Goal: Transaction & Acquisition: Purchase product/service

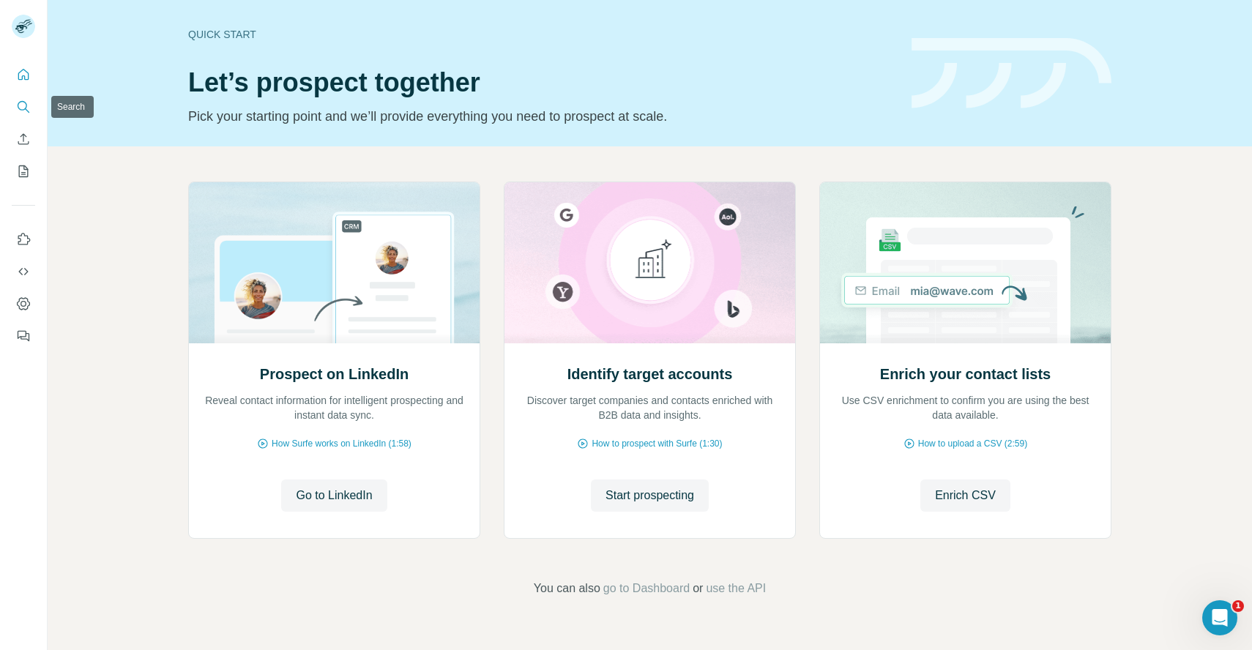
click at [29, 112] on icon "Search" at bounding box center [23, 107] width 15 height 15
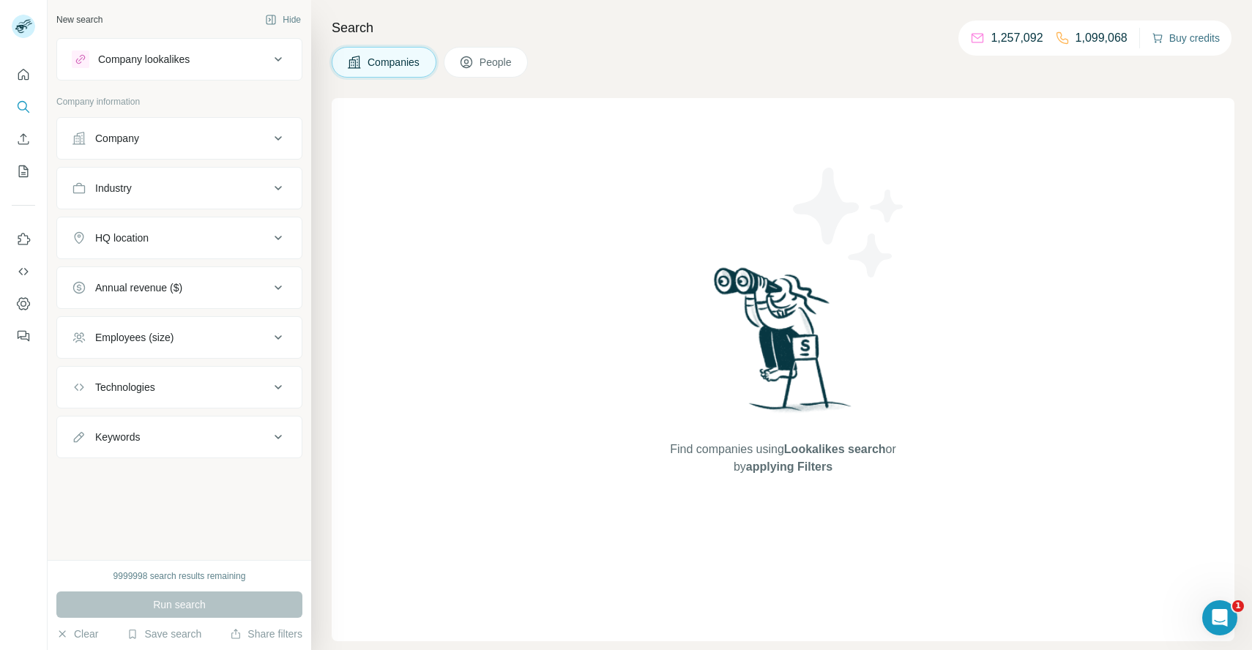
click at [1188, 37] on button "Buy credits" at bounding box center [1186, 38] width 68 height 20
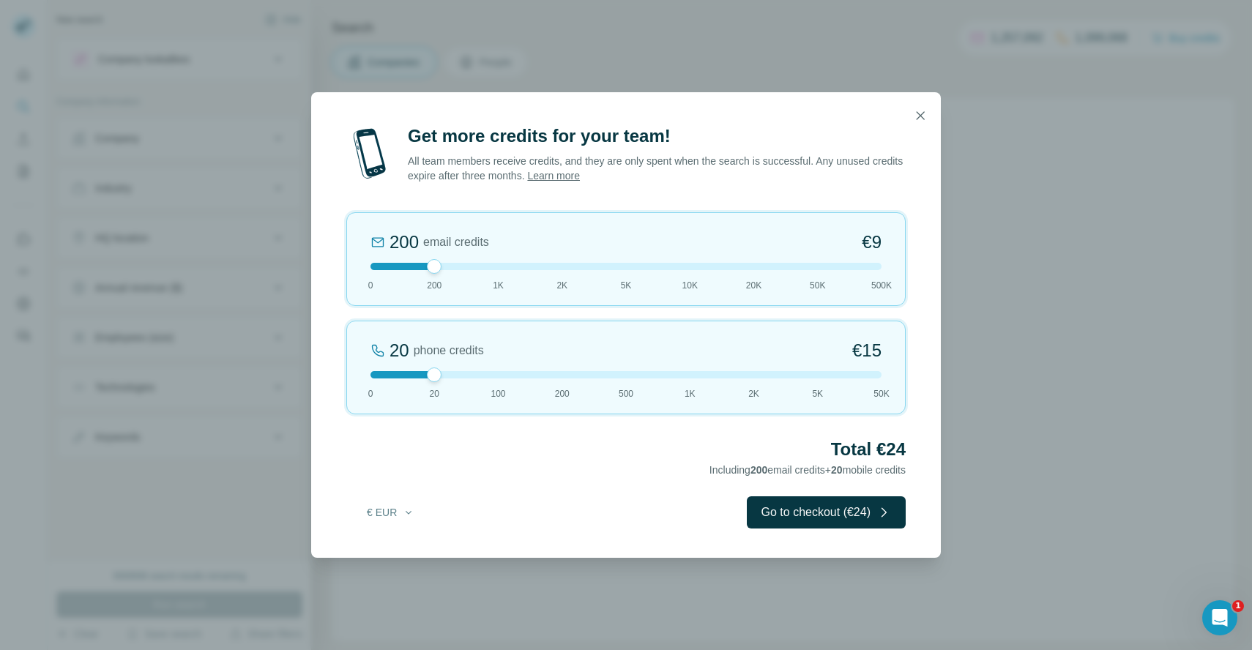
drag, startPoint x: 781, startPoint y: 276, endPoint x: 853, endPoint y: 281, distance: 71.9
click at [853, 281] on div "200 email credits €9 0 200 1K 2K 5K 10K 20K 50K 500K" at bounding box center [625, 259] width 559 height 94
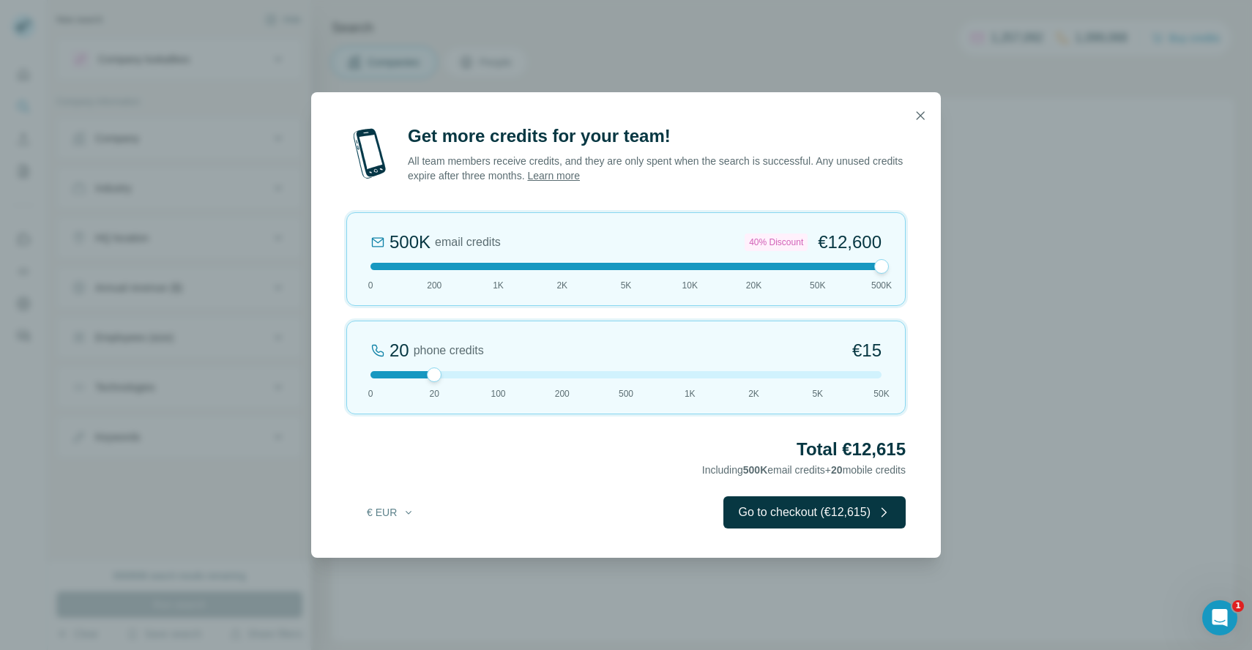
click at [853, 281] on div "500K email credits 40% Discount €12,600 0 200 1K 2K 5K 10K 20K 50K 500K" at bounding box center [625, 259] width 559 height 94
click at [808, 271] on div "500K email credits 40% Discount €12,600 0 200 1K 2K 5K 10K 20K 50K 500K" at bounding box center [625, 259] width 559 height 94
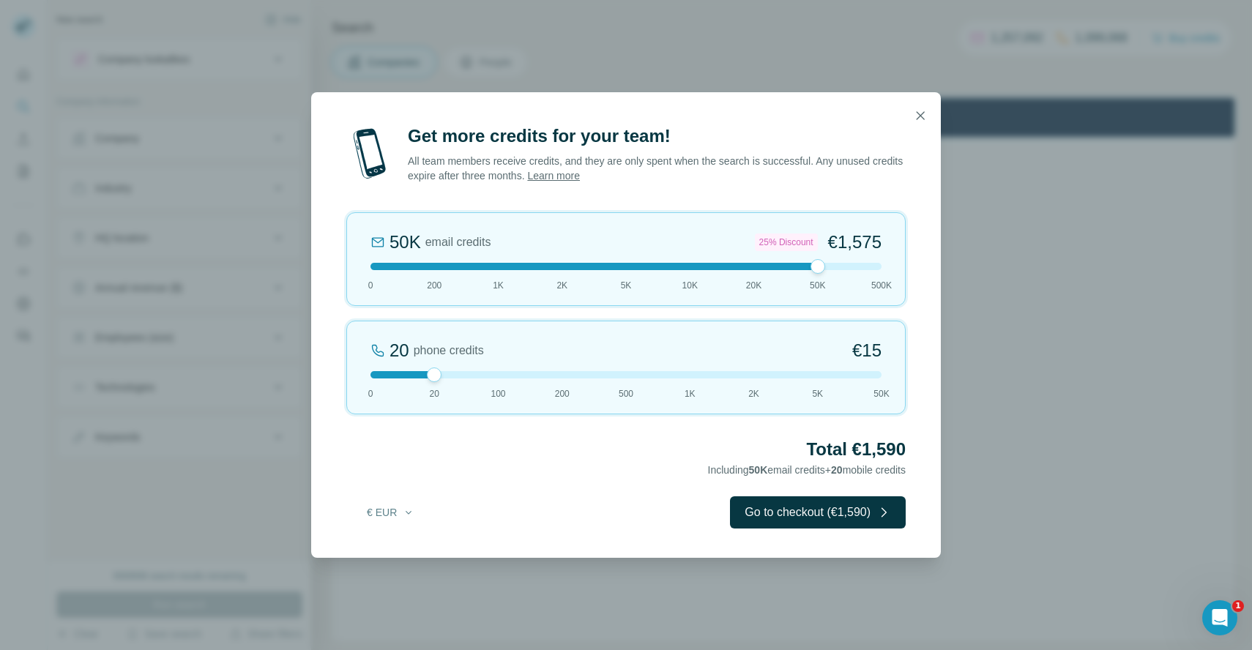
click at [624, 274] on div "50K email credits 25% Discount €1,575 0 200 1K 2K 5K 10K 20K 50K 500K" at bounding box center [625, 259] width 559 height 94
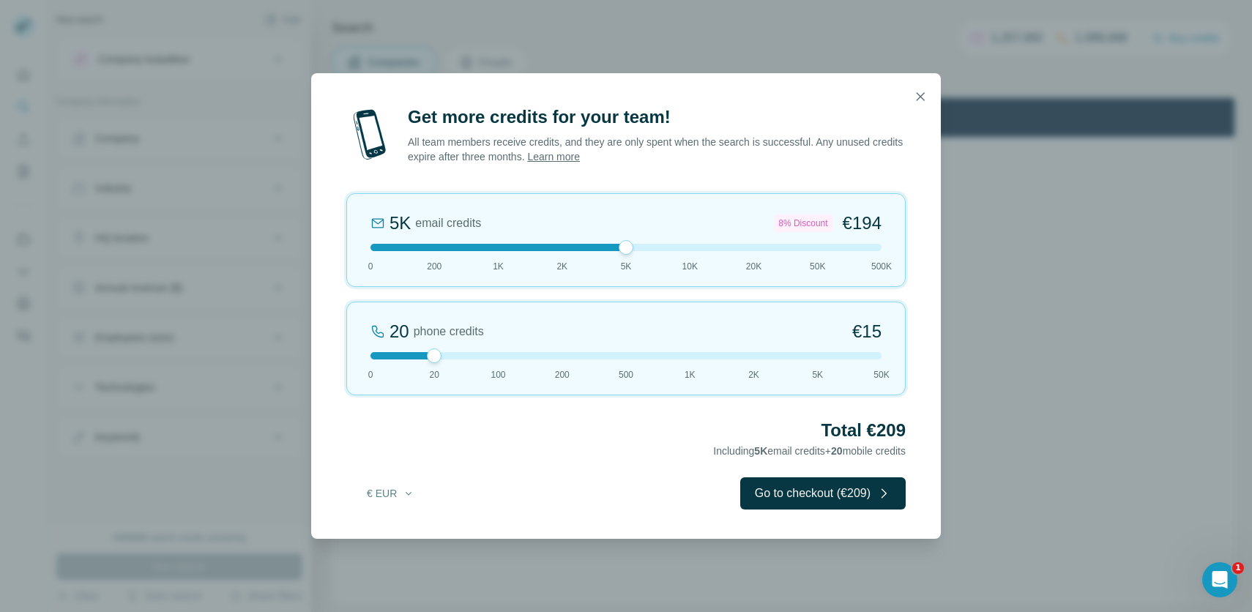
click at [671, 57] on div "Get more credits for your team! All team members receive credits, and they are …" at bounding box center [626, 306] width 1252 height 612
click at [914, 94] on icon "button" at bounding box center [920, 96] width 15 height 15
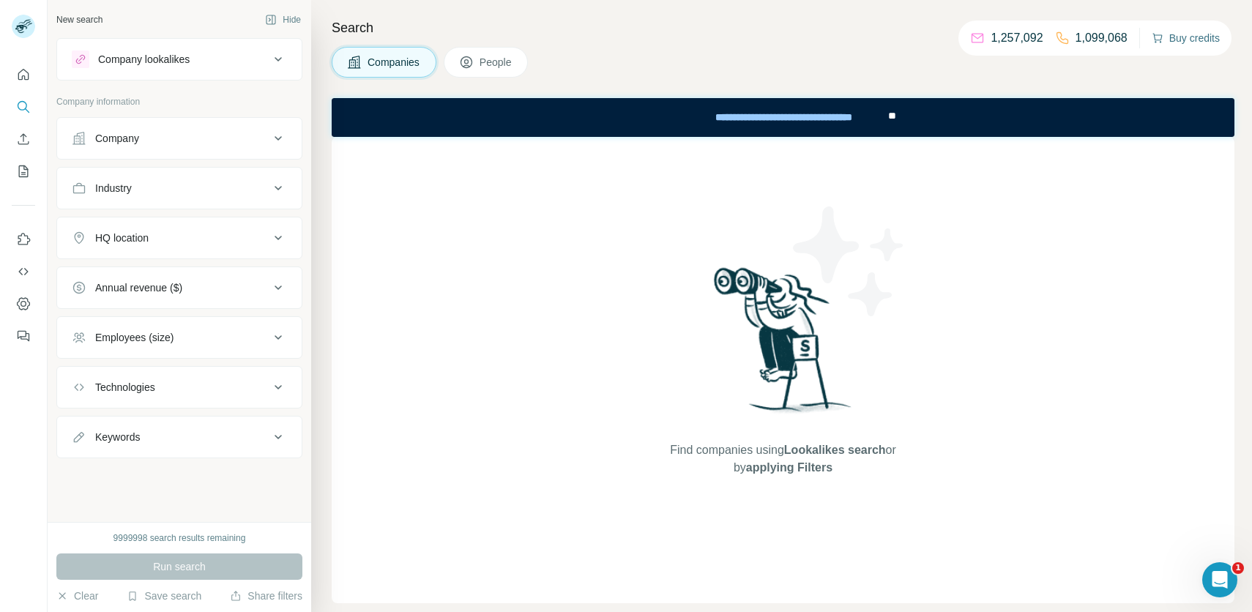
click at [1187, 43] on button "Buy credits" at bounding box center [1186, 38] width 68 height 20
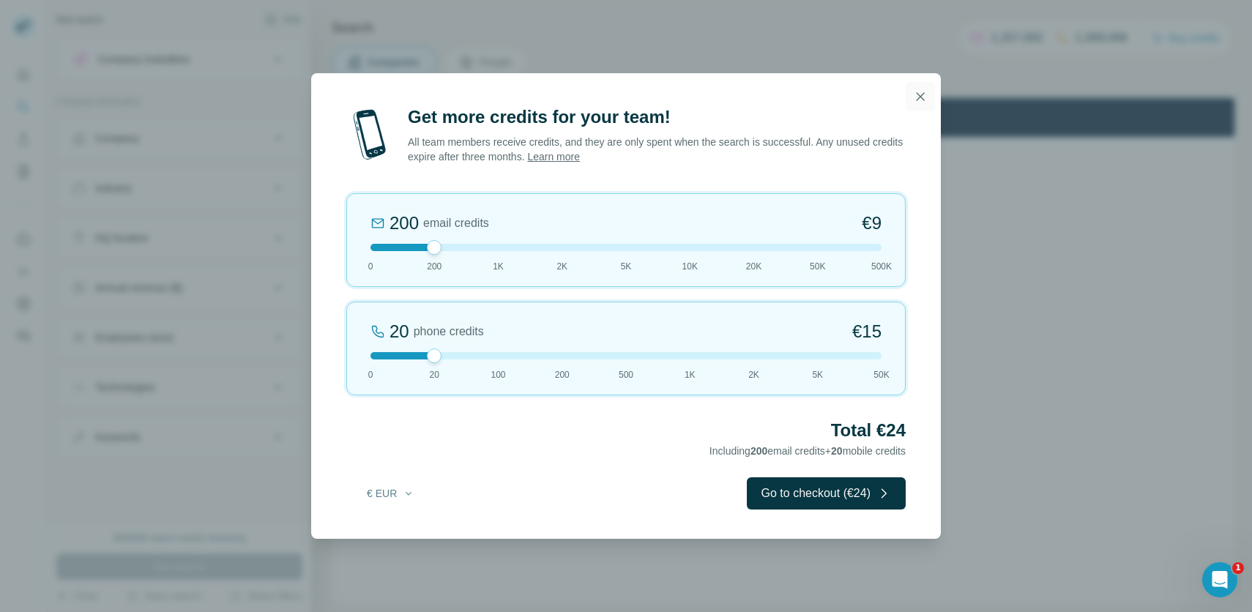
click at [914, 96] on icon "button" at bounding box center [920, 96] width 15 height 15
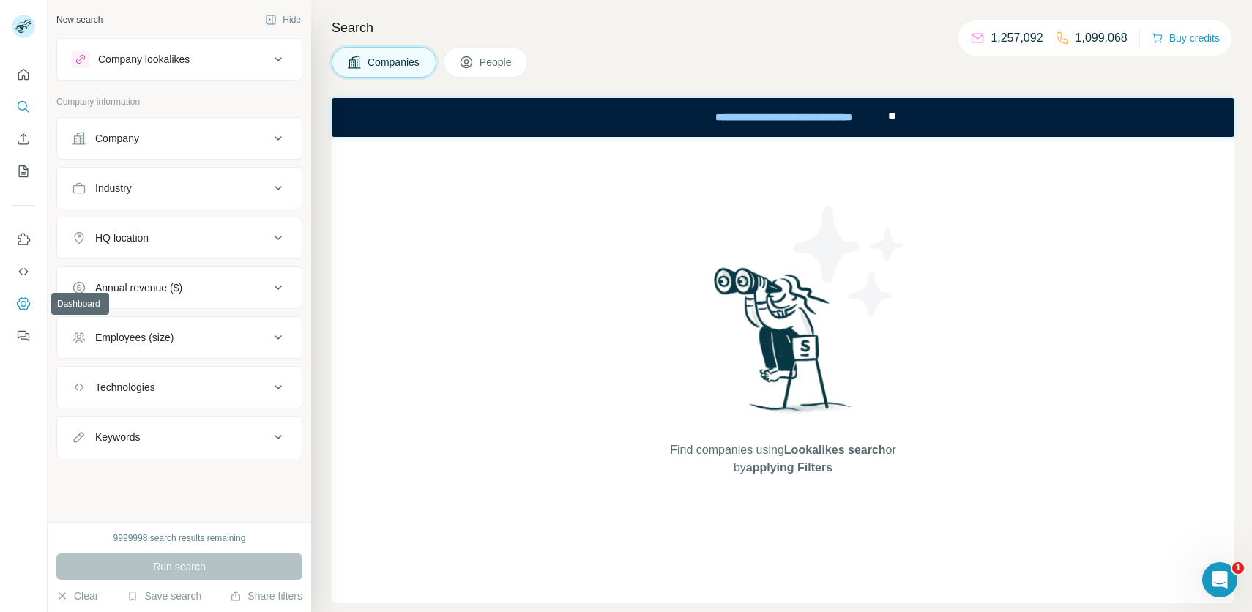
click at [25, 305] on icon "Dashboard" at bounding box center [23, 304] width 6 height 6
click at [19, 88] on nav at bounding box center [23, 122] width 23 height 123
click at [22, 81] on icon "Quick start" at bounding box center [23, 74] width 15 height 15
click at [21, 72] on icon "Quick start" at bounding box center [23, 74] width 15 height 15
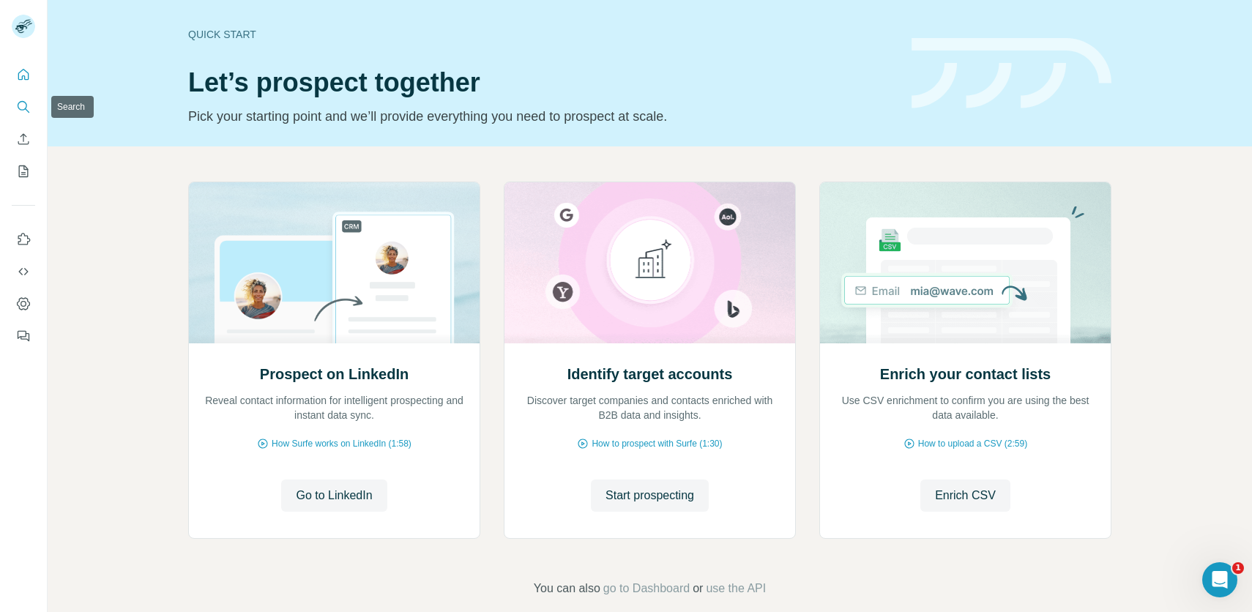
click at [21, 113] on icon "Search" at bounding box center [23, 107] width 15 height 15
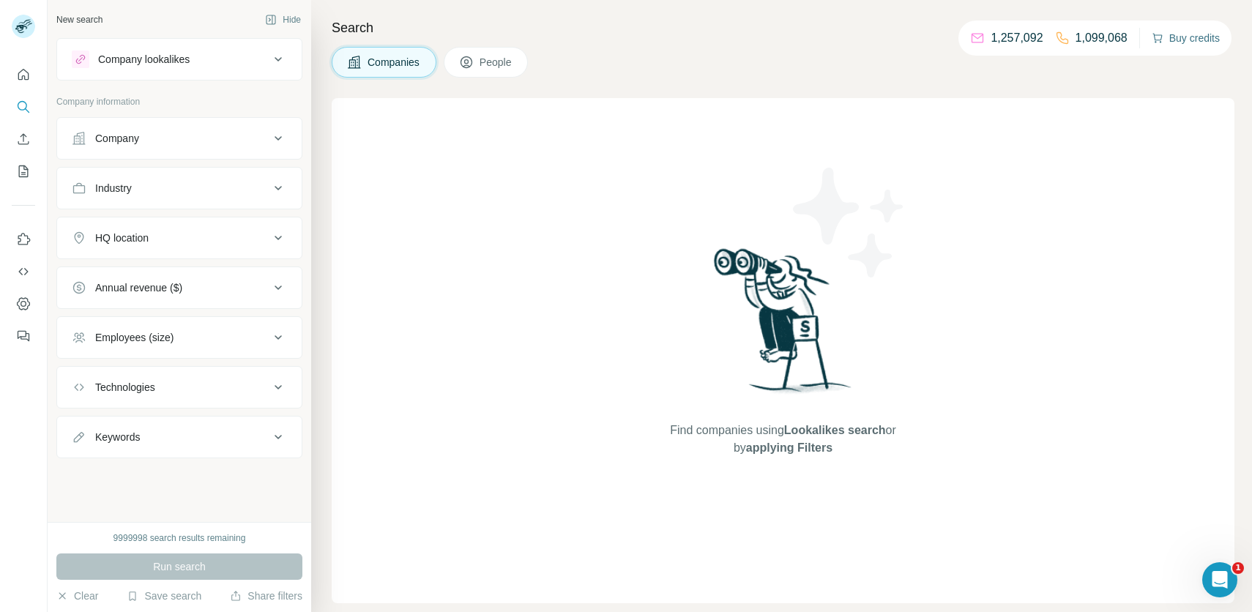
click at [1176, 38] on button "Buy credits" at bounding box center [1186, 38] width 68 height 20
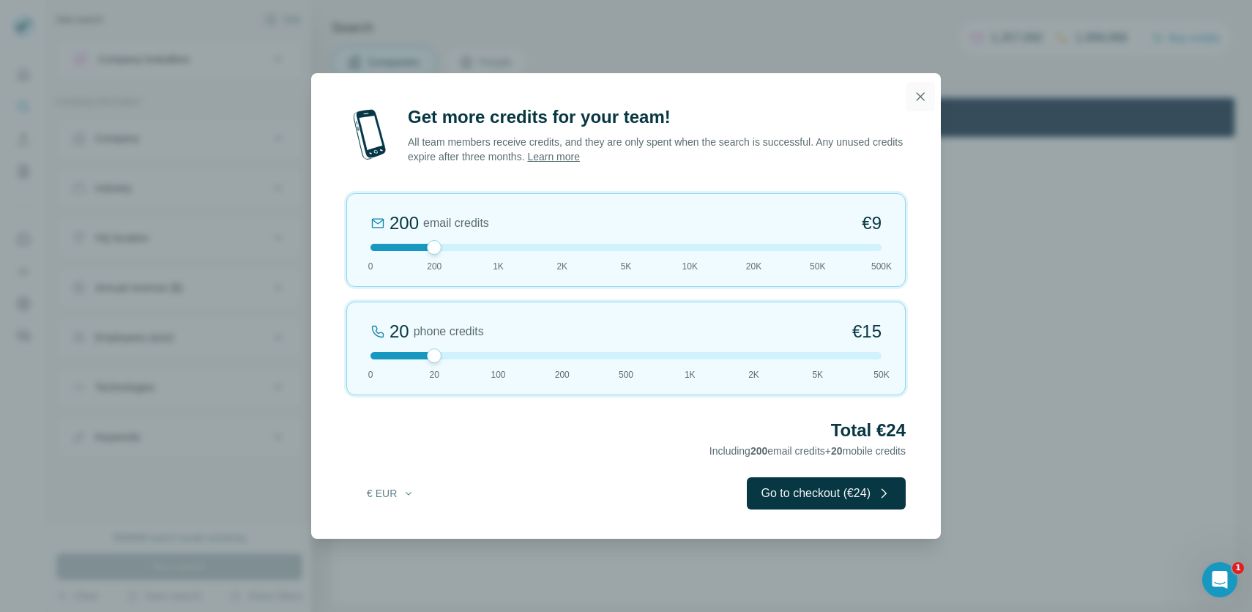
click at [919, 96] on icon "button" at bounding box center [920, 96] width 15 height 15
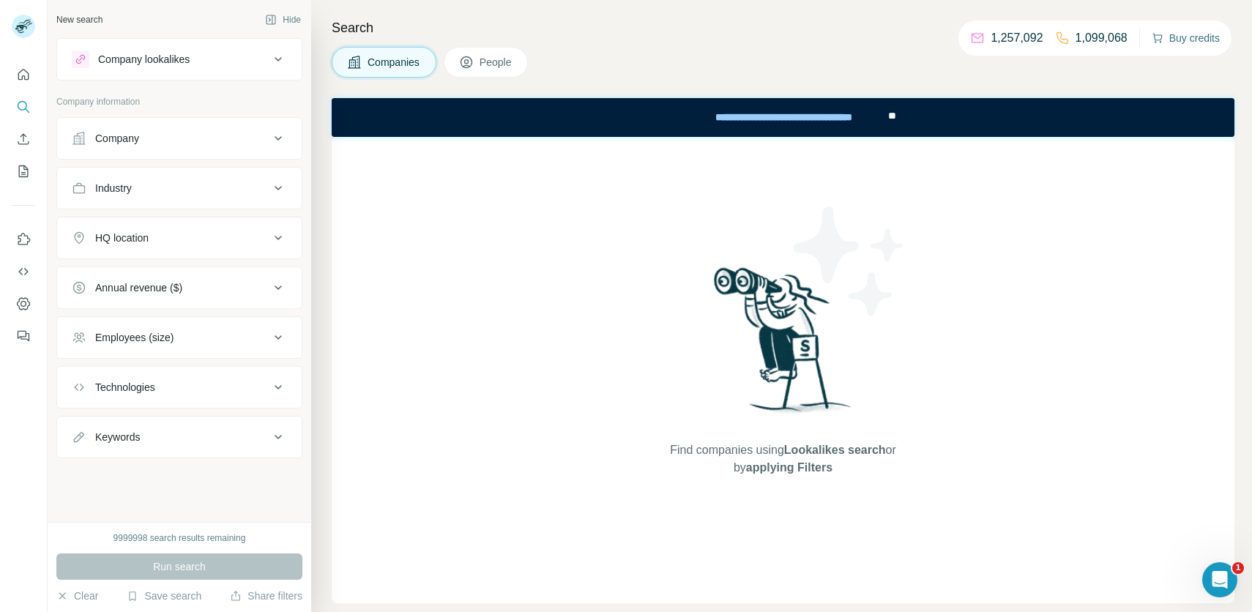
click at [1164, 35] on button "Buy credits" at bounding box center [1186, 38] width 68 height 20
